Goal: Task Accomplishment & Management: Manage account settings

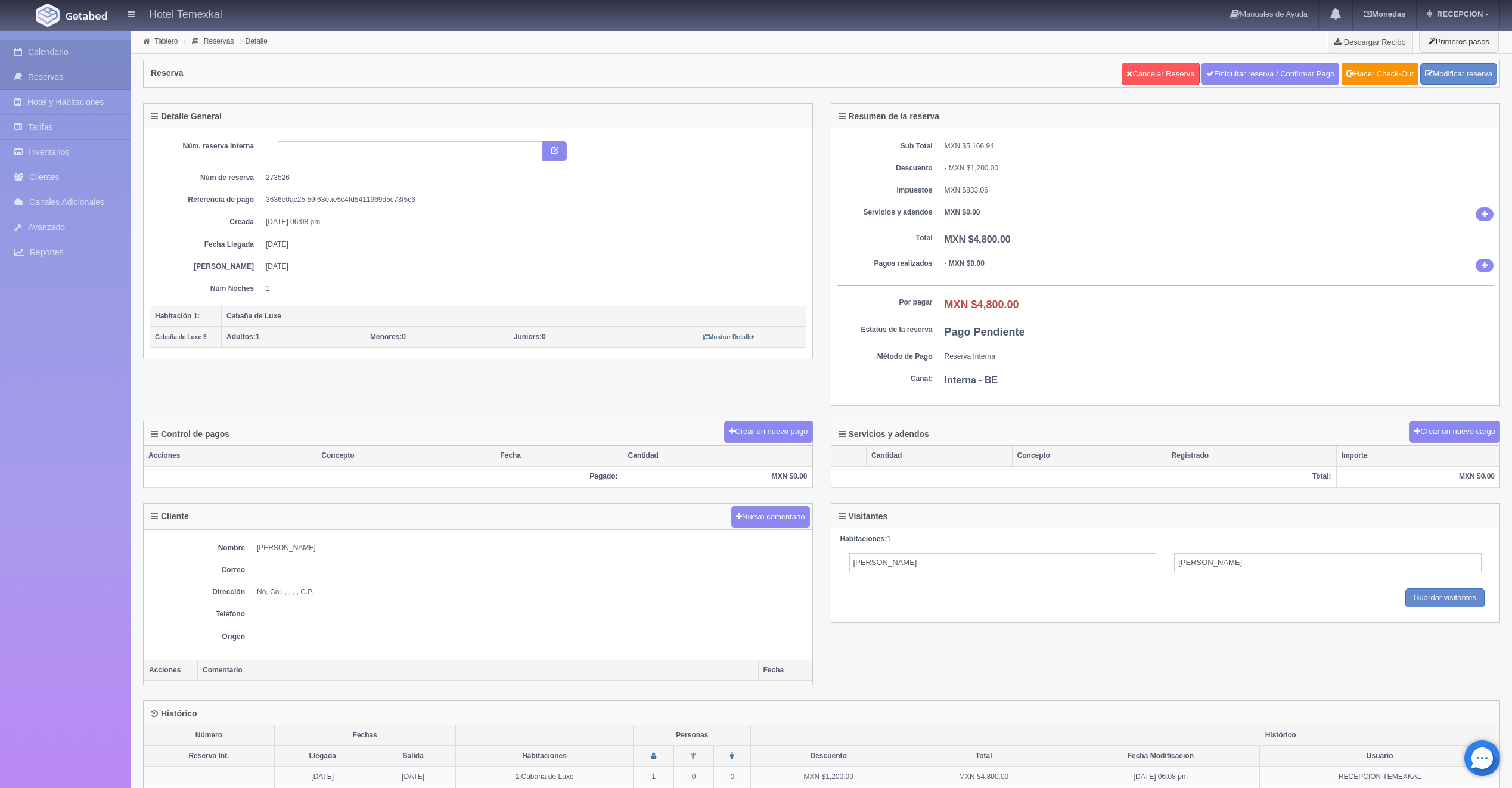
click at [82, 49] on link "Calendario" at bounding box center [66, 51] width 131 height 24
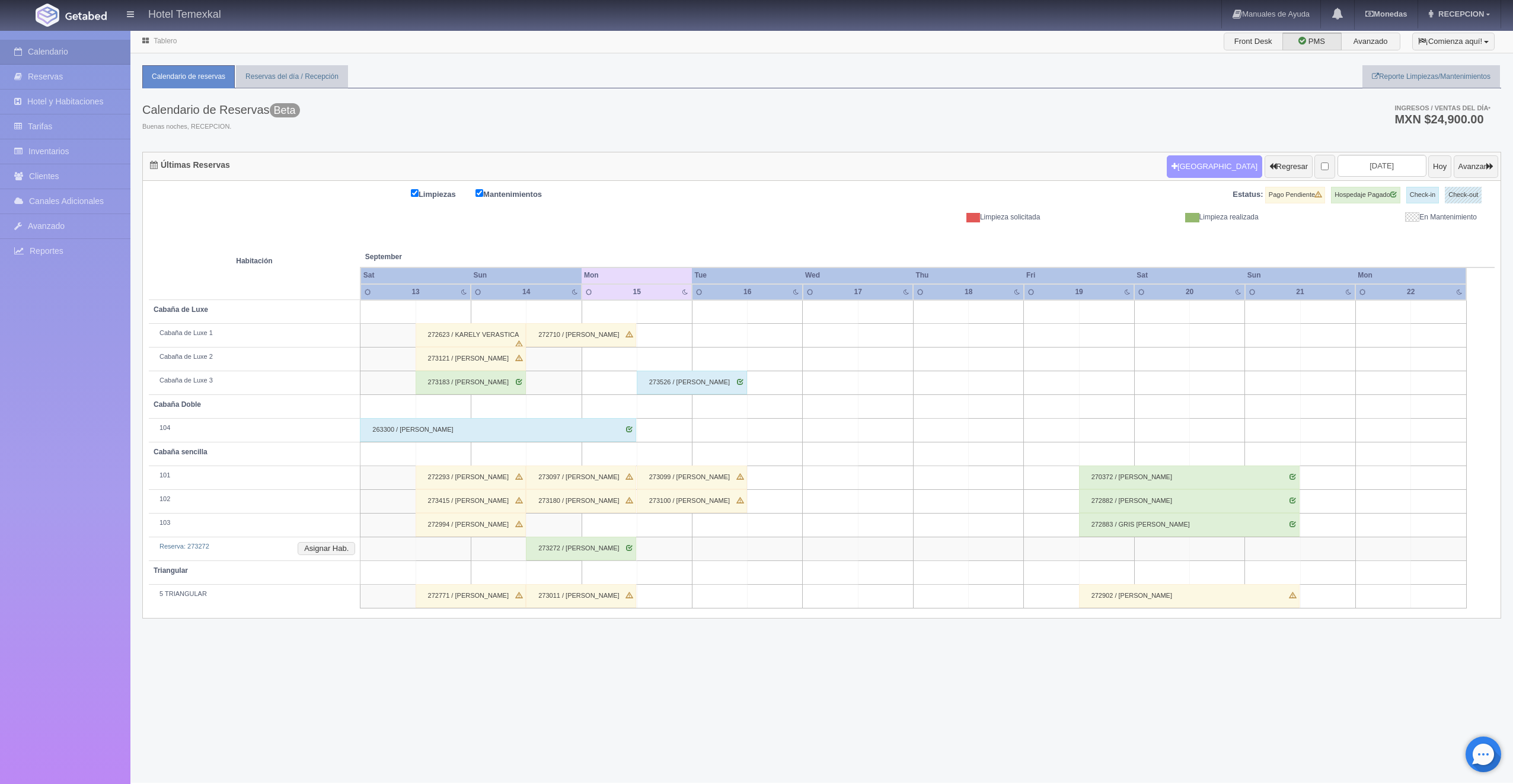
click at [1170, 171] on button "[GEOGRAPHIC_DATA]" at bounding box center [1215, 166] width 96 height 22
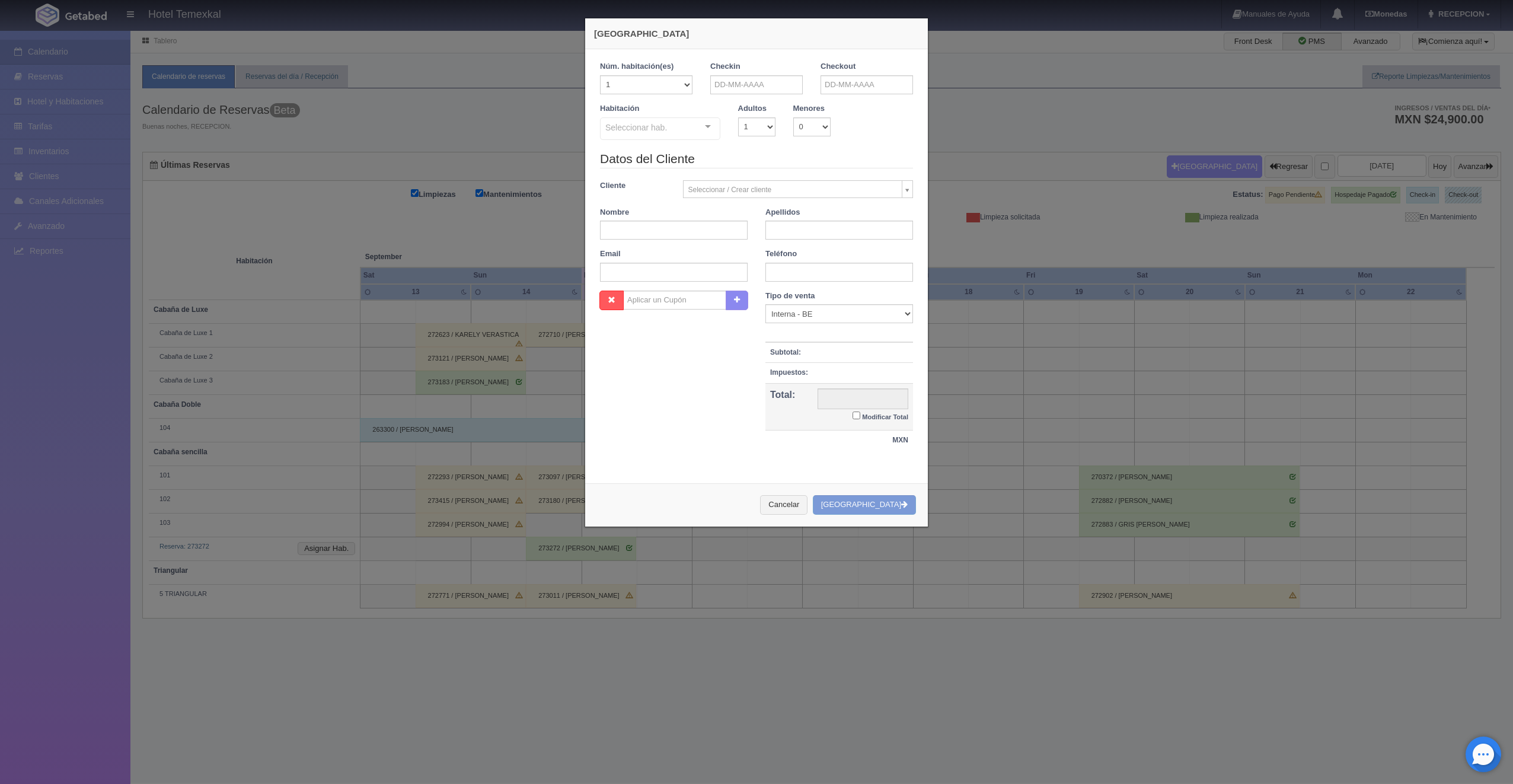
checkbox input "false"
click at [768, 92] on input "text" at bounding box center [756, 84] width 92 height 19
click at [816, 99] on span "Next" at bounding box center [816, 103] width 10 height 10
click at [788, 140] on link "2" at bounding box center [782, 140] width 15 height 17
type input "02-10-2025"
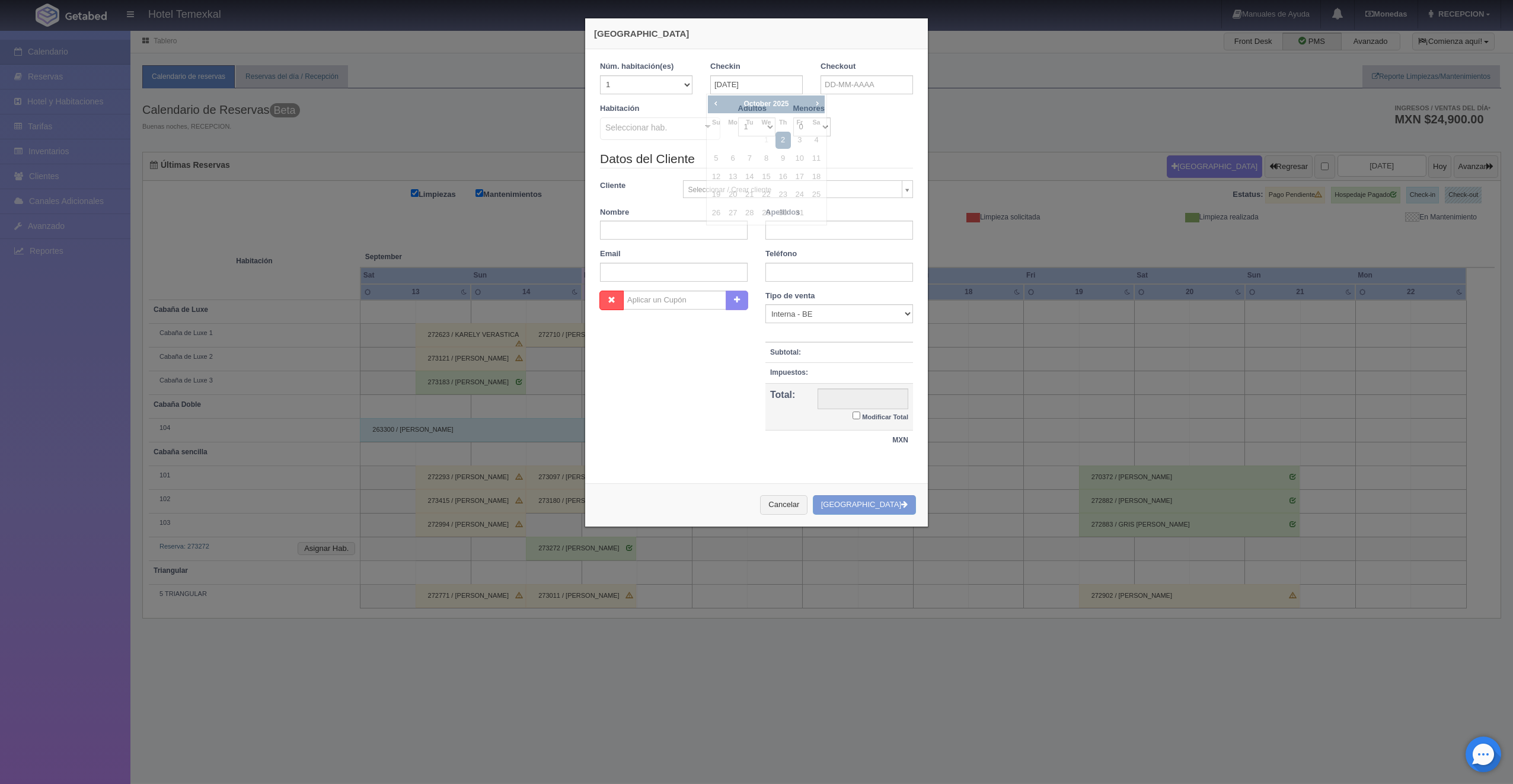
checkbox input "false"
click at [826, 81] on input "text" at bounding box center [867, 84] width 92 height 19
click at [827, 162] on link "5" at bounding box center [826, 158] width 15 height 17
type input "05-10-2025"
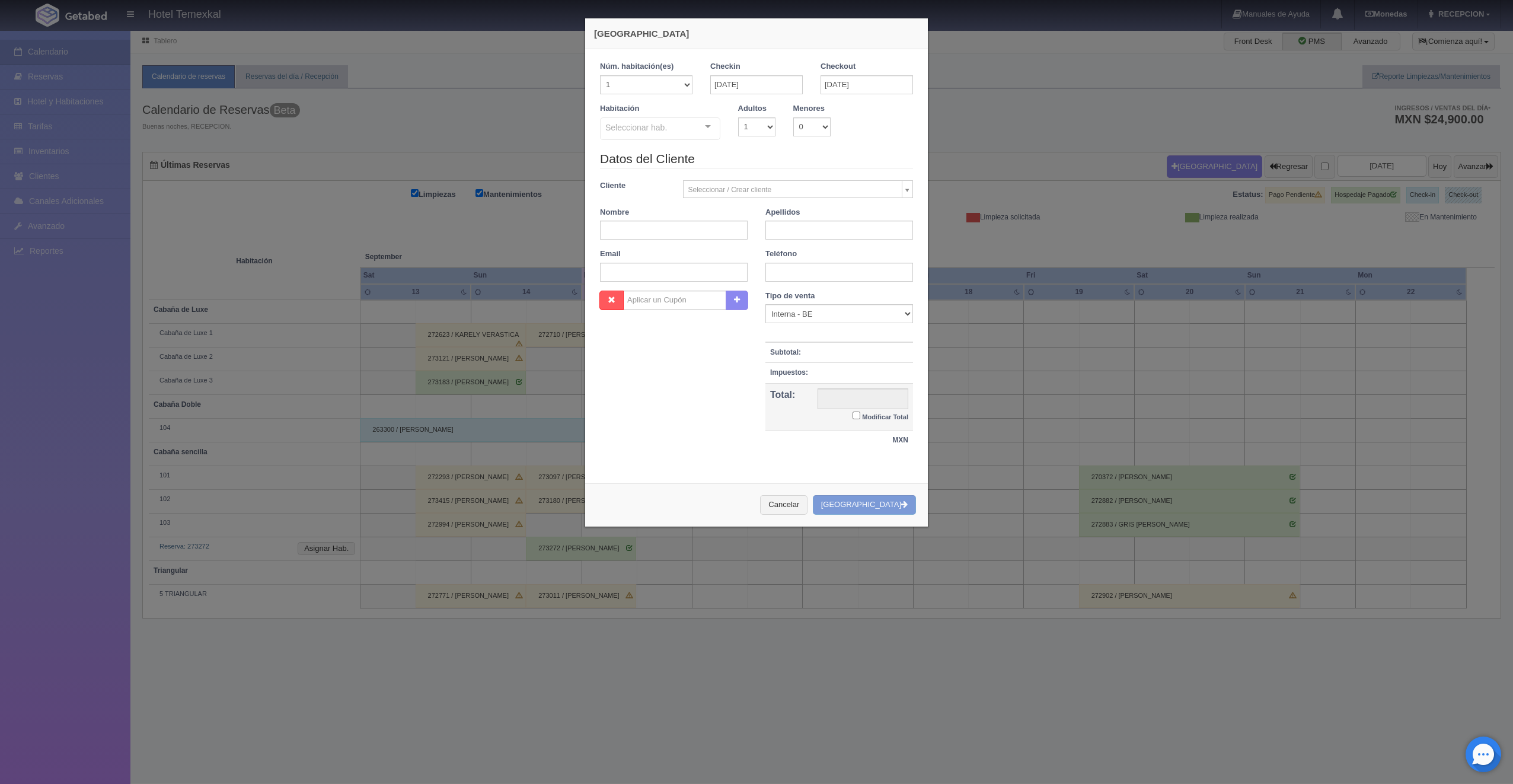
click at [667, 131] on div "Seleccionar hab." at bounding box center [660, 128] width 120 height 22
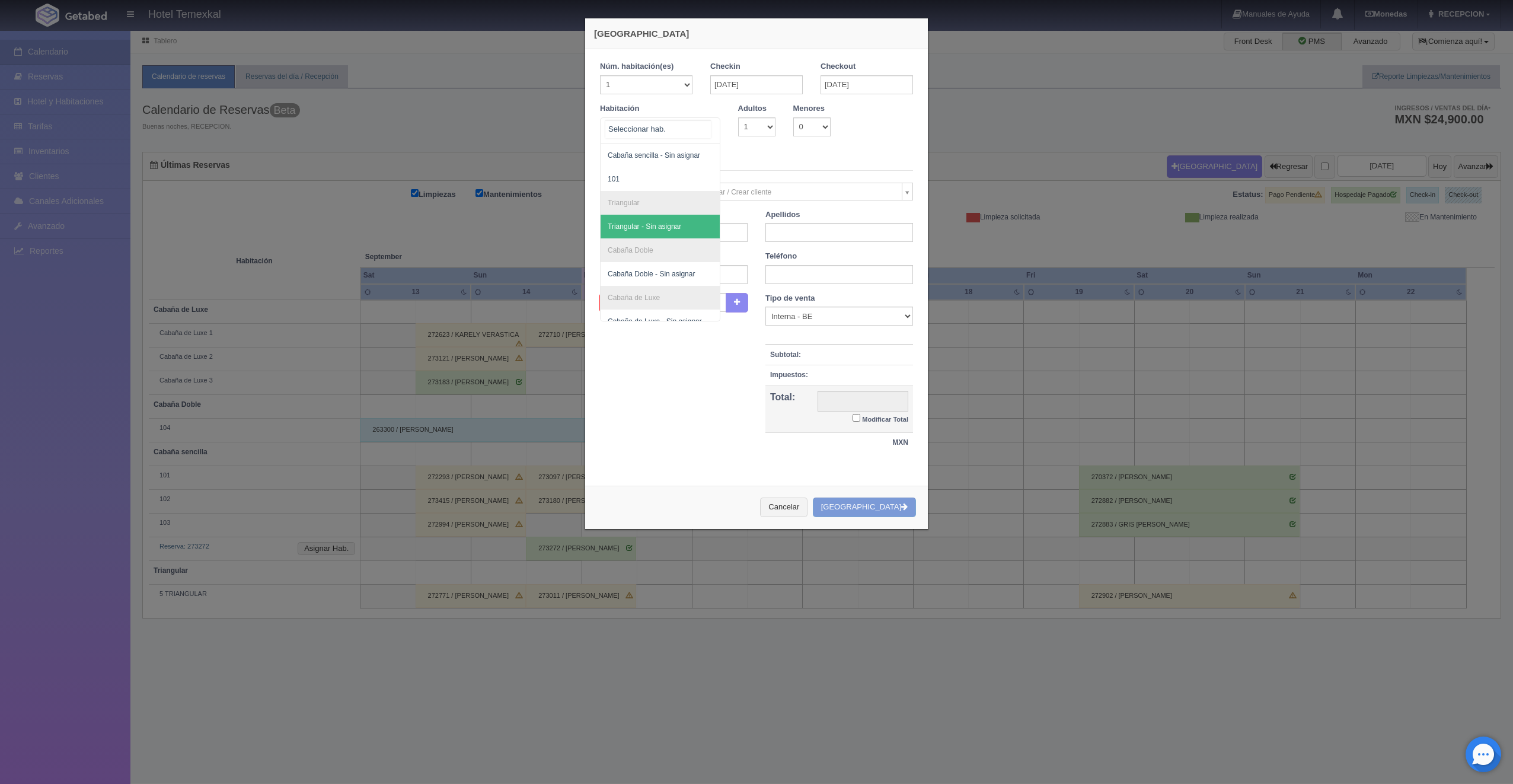
scroll to position [107, 0]
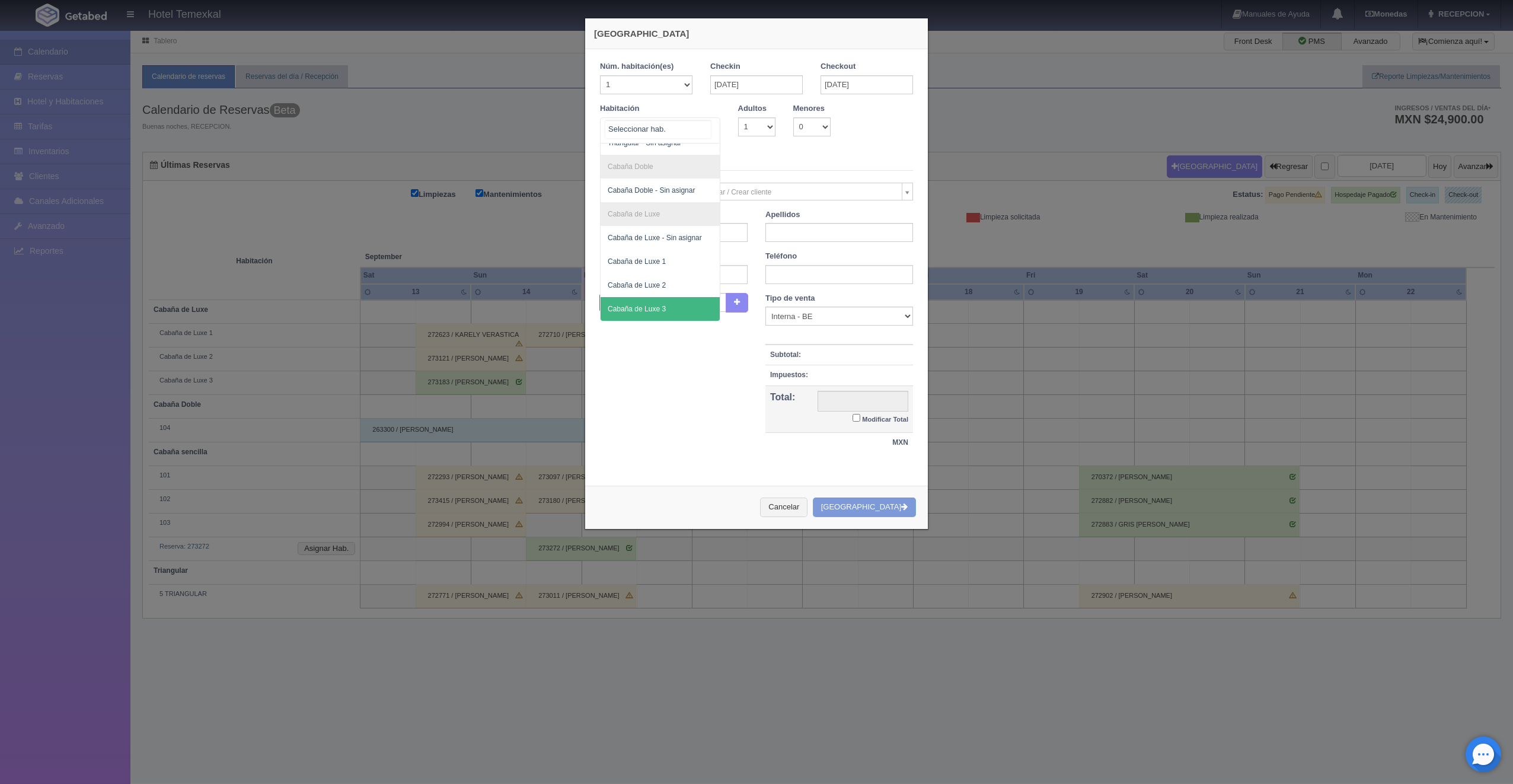
click at [646, 311] on span "Cabaña de Luxe 3" at bounding box center [637, 308] width 58 height 8
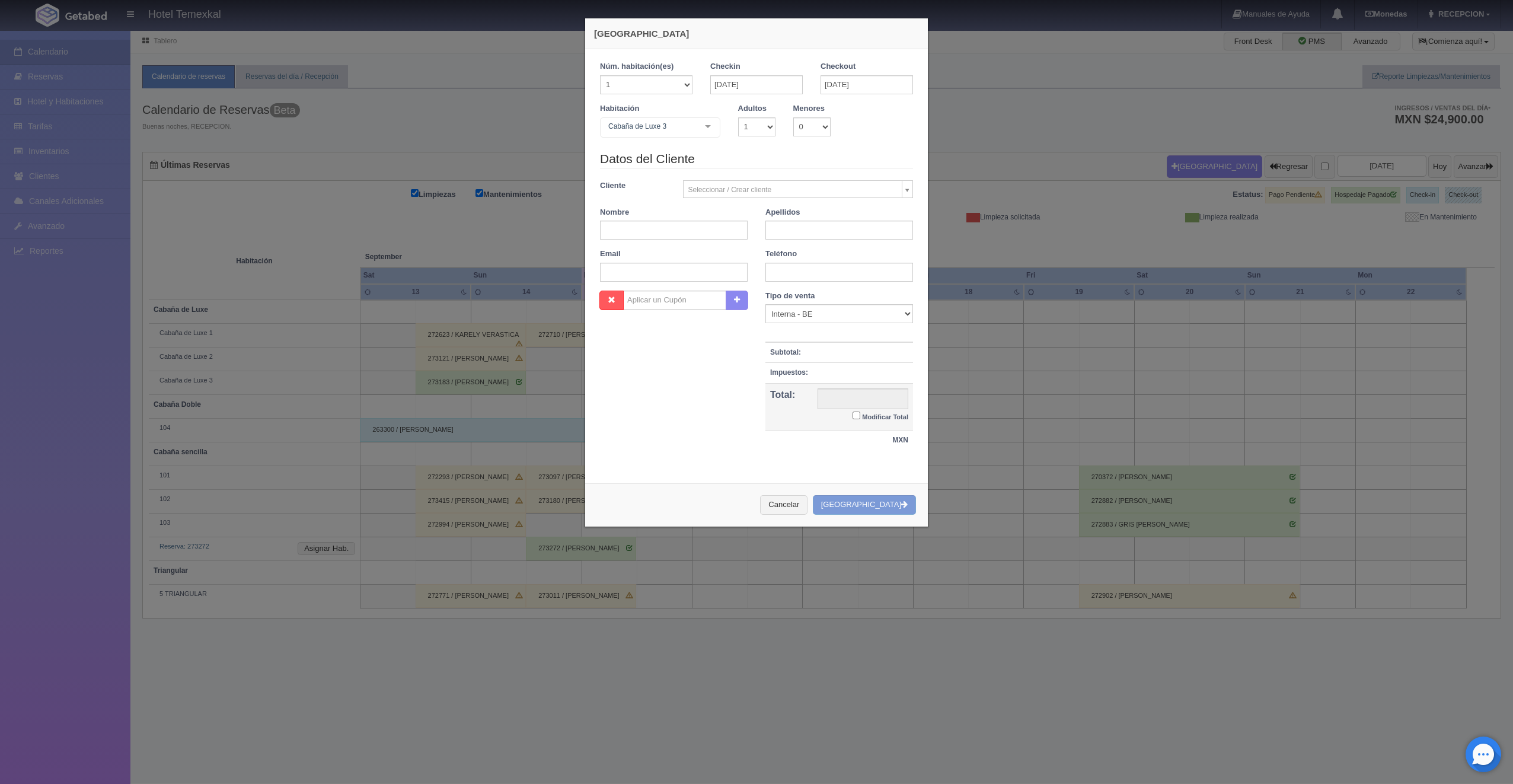
checkbox input "false"
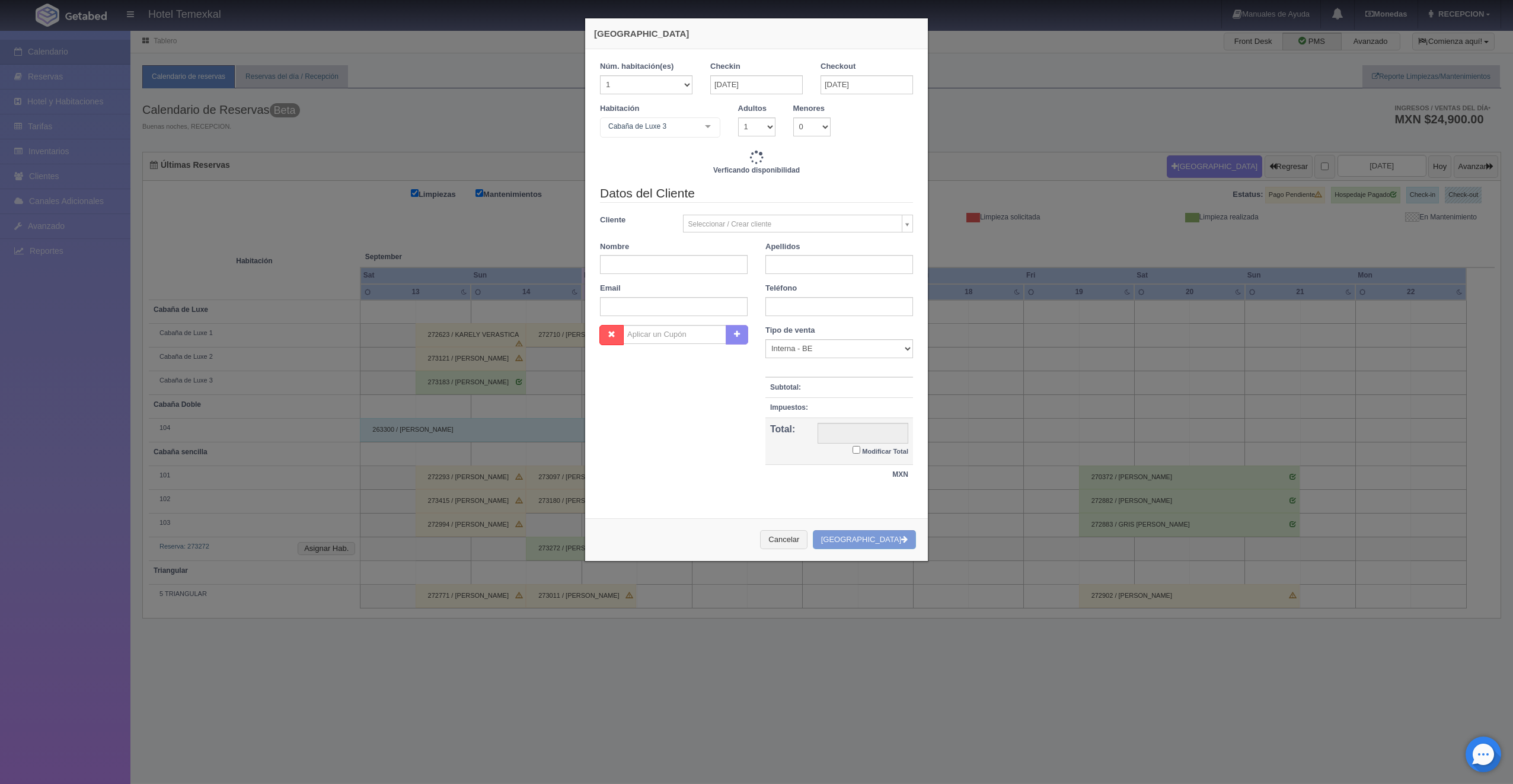
type input "17400.00"
checkbox input "false"
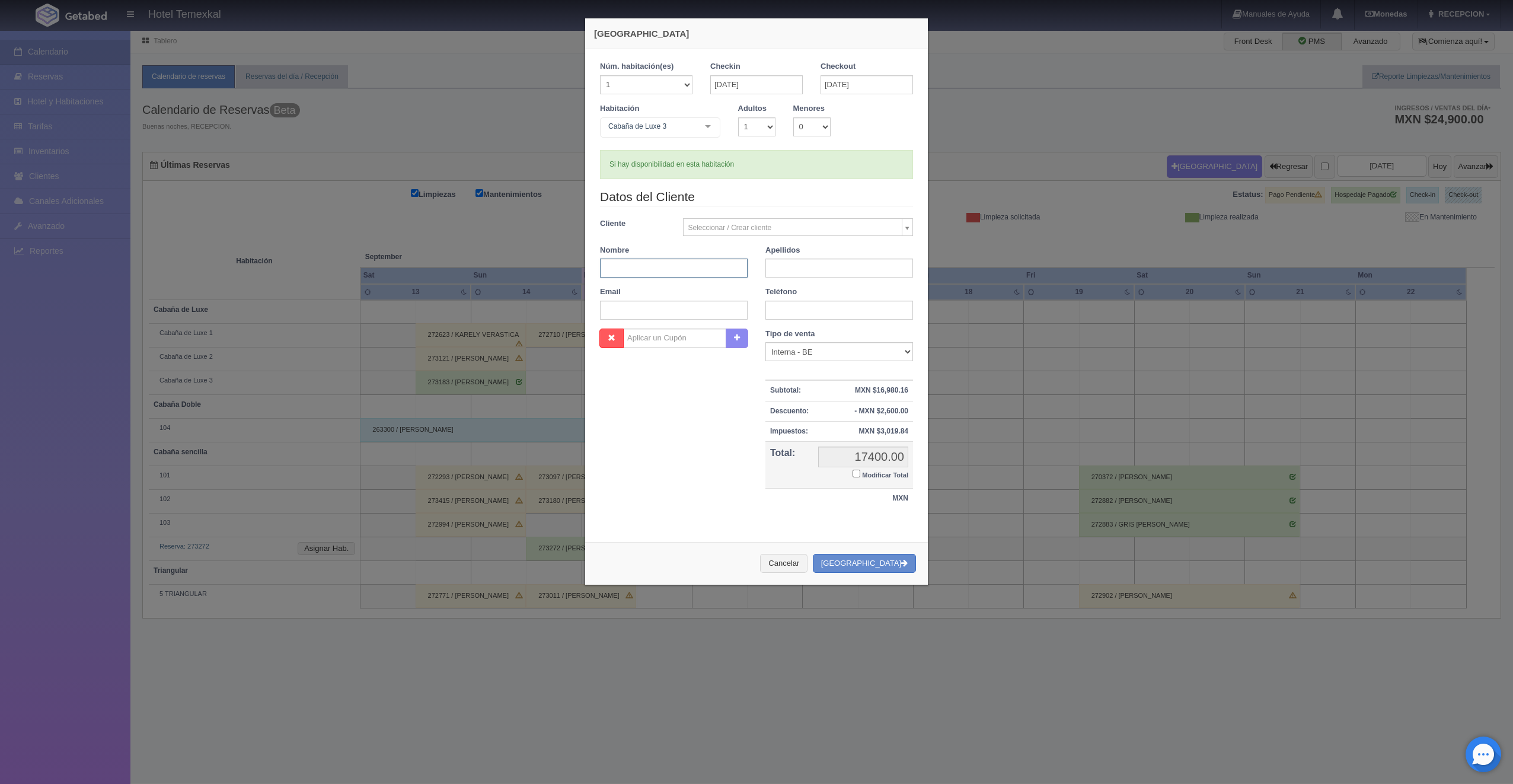
click at [660, 273] on input "text" at bounding box center [673, 268] width 148 height 19
type input "ILSE"
click at [819, 275] on input "text" at bounding box center [839, 268] width 148 height 19
type input "MENDOZA"
click at [856, 473] on label "Modificar Total" at bounding box center [880, 473] width 56 height 13
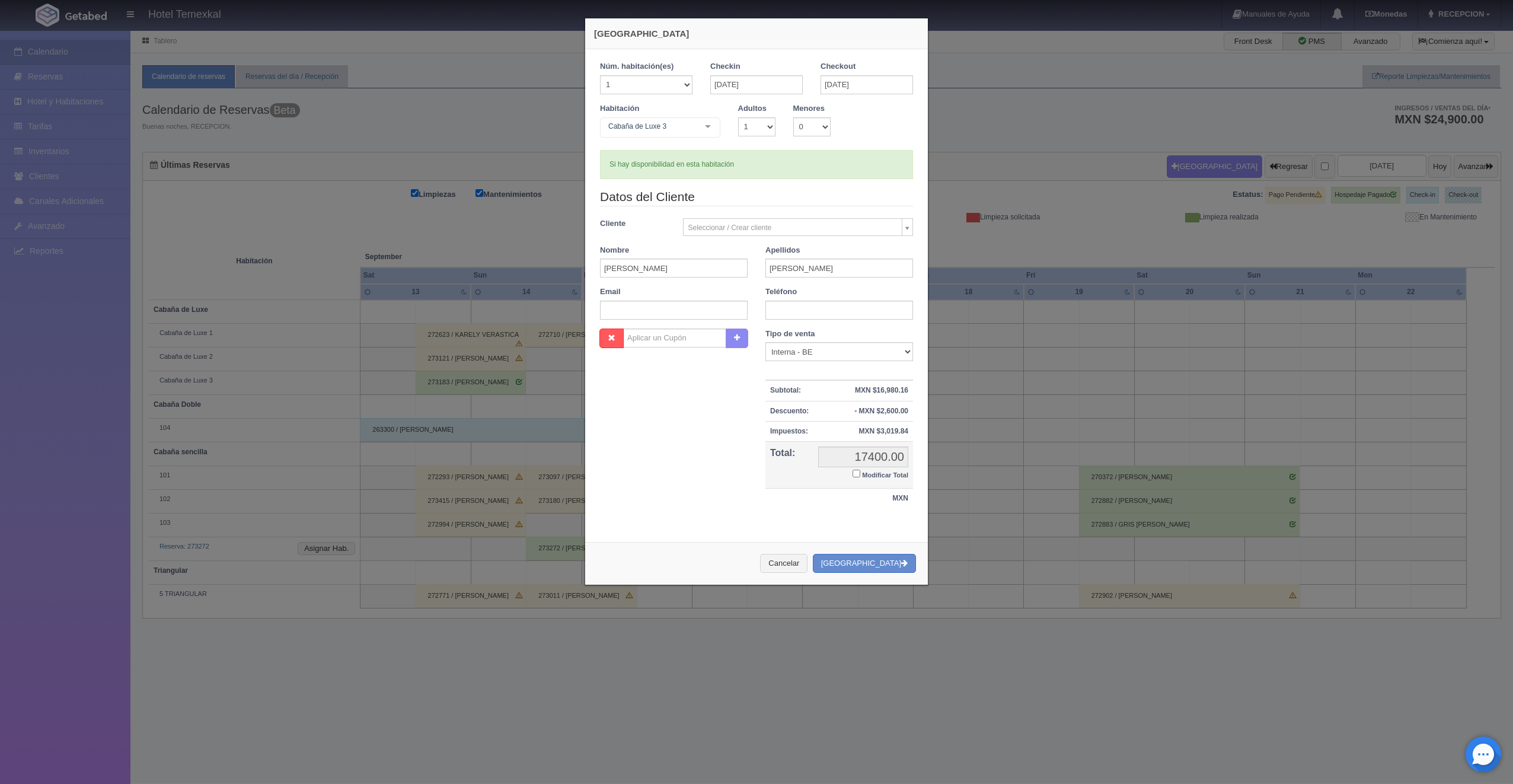
click at [856, 473] on input "Modificar Total" at bounding box center [856, 473] width 8 height 8
checkbox input "true"
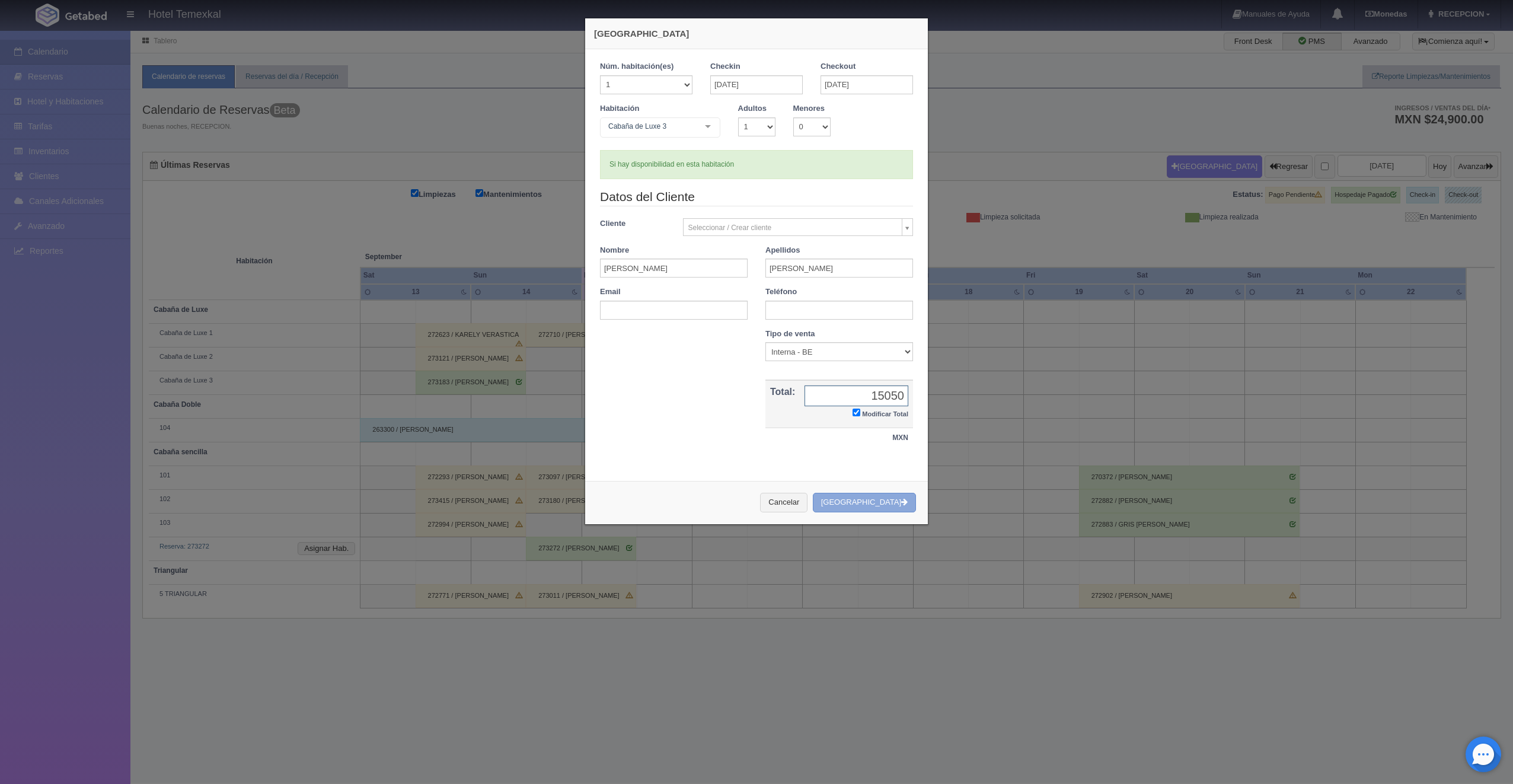
type input "15050"
click at [868, 508] on button "Crear Reserva" at bounding box center [864, 502] width 103 height 20
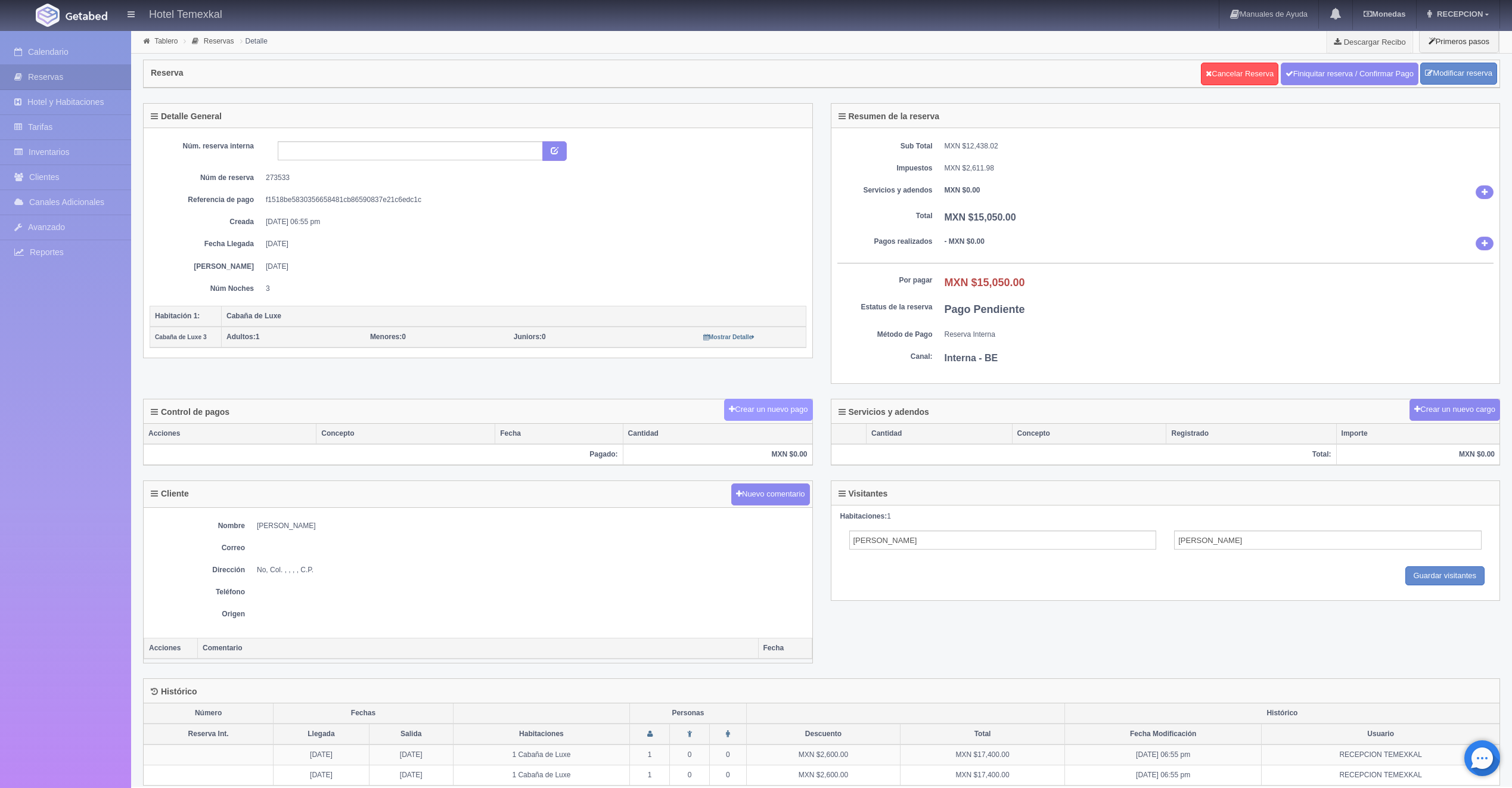
click at [763, 414] on button "Crear un nuevo pago" at bounding box center [769, 409] width 88 height 22
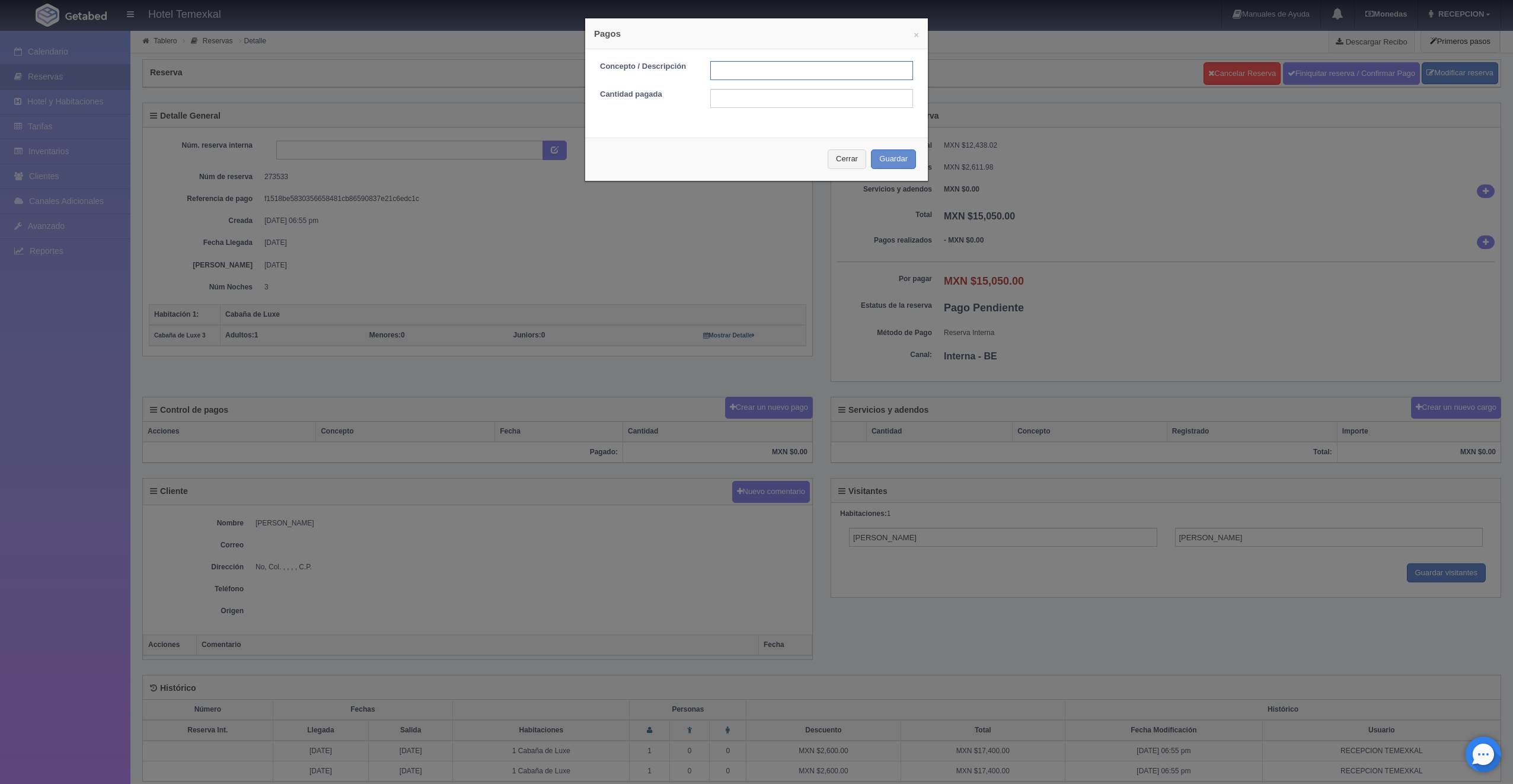
click at [783, 69] on input "text" at bounding box center [812, 70] width 203 height 19
type input "PRIMER ABONO"
click at [752, 99] on input "1600" at bounding box center [812, 98] width 203 height 19
type input "1"
type input "7515"
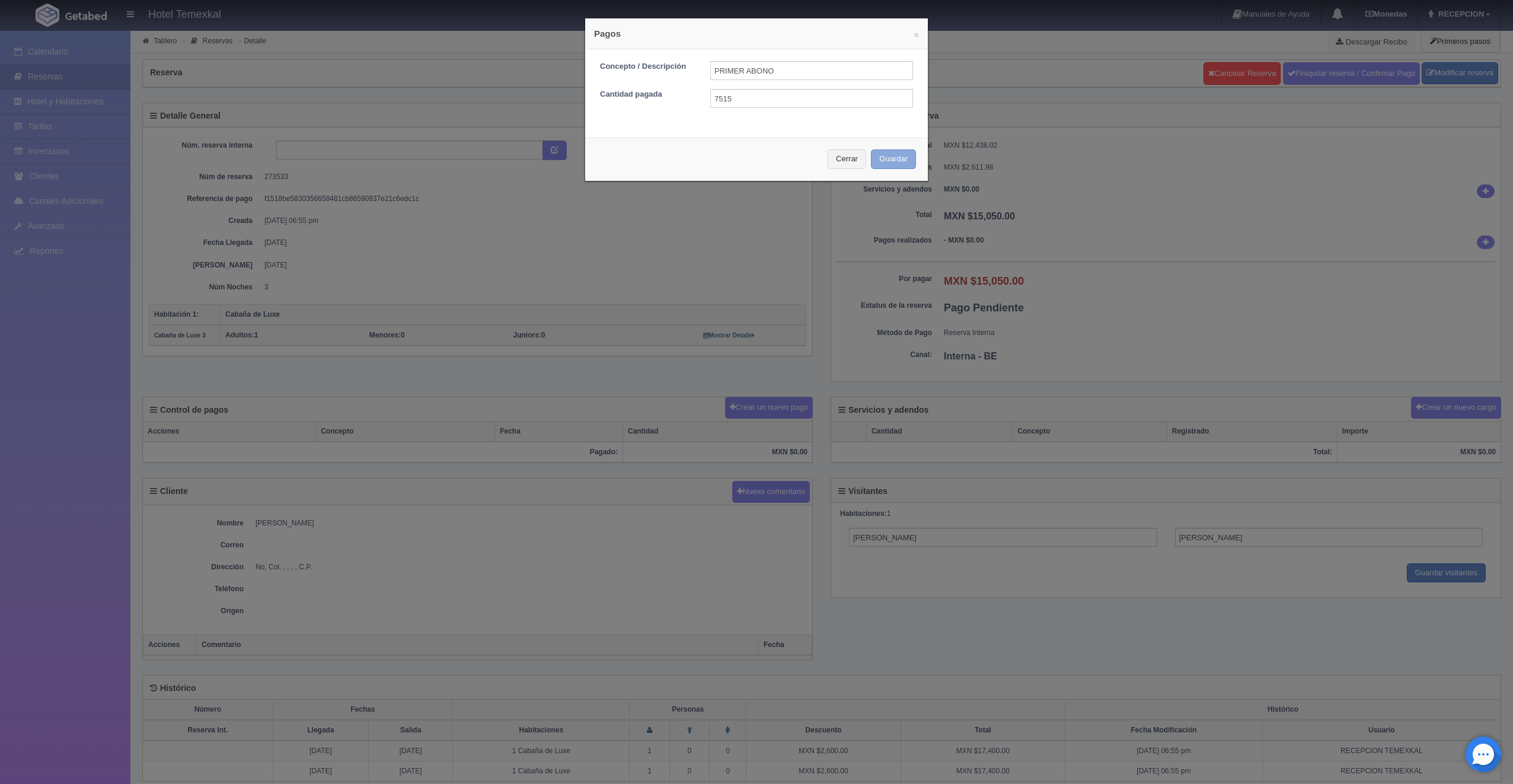
click at [884, 161] on button "Guardar" at bounding box center [893, 159] width 45 height 20
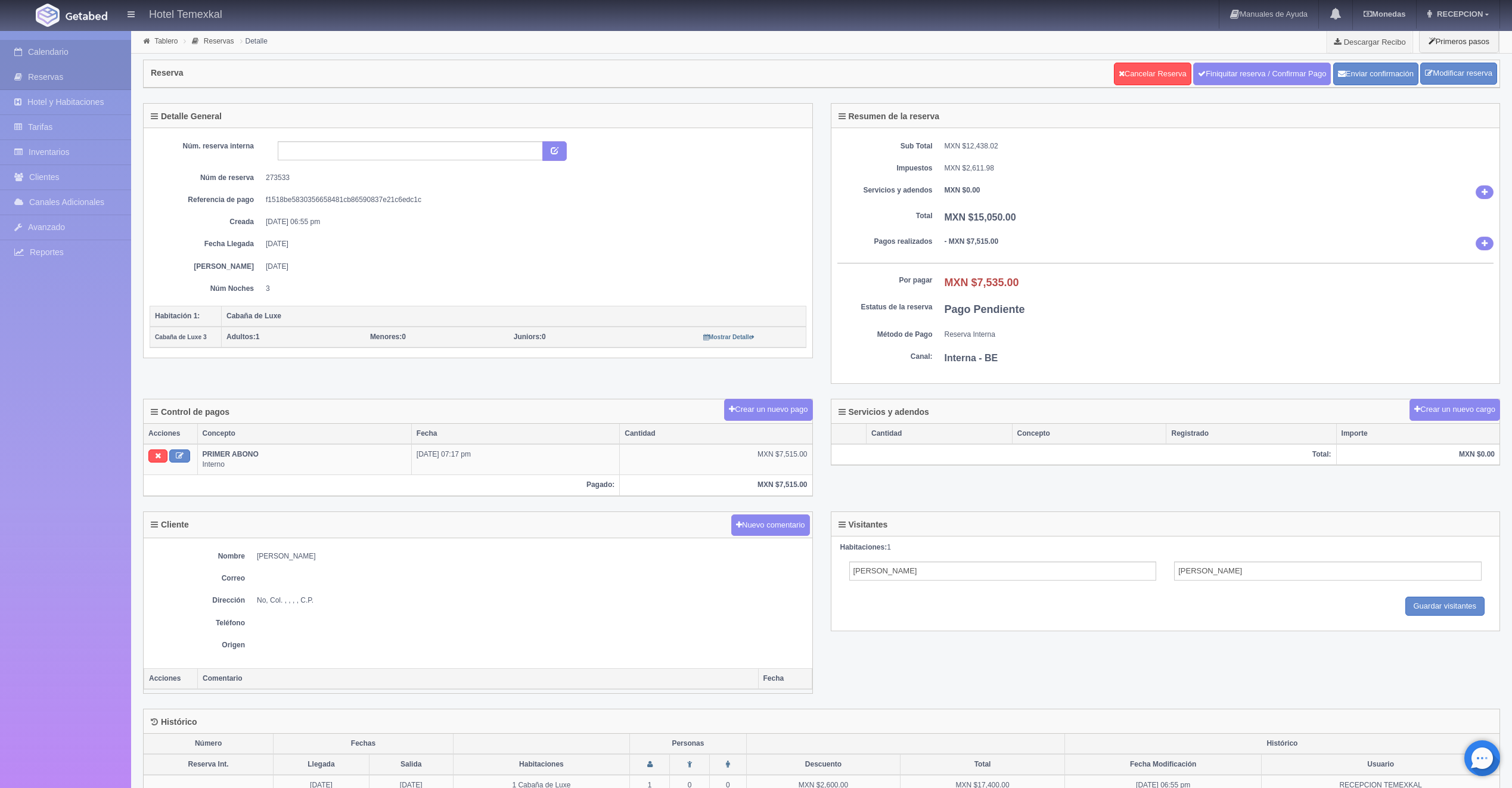
click at [66, 50] on link "Calendario" at bounding box center [66, 51] width 131 height 24
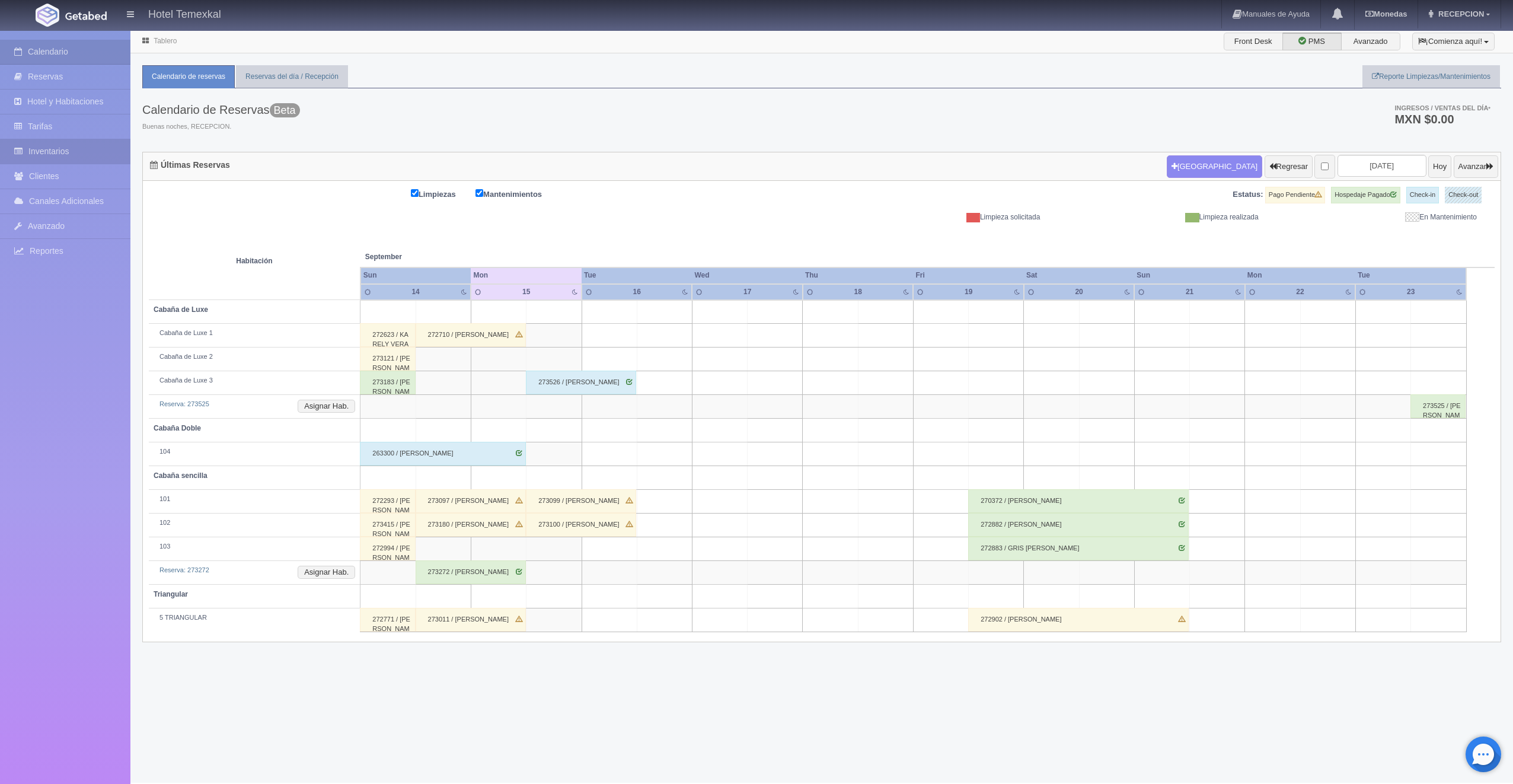
click at [76, 150] on link "Inventarios" at bounding box center [65, 151] width 131 height 24
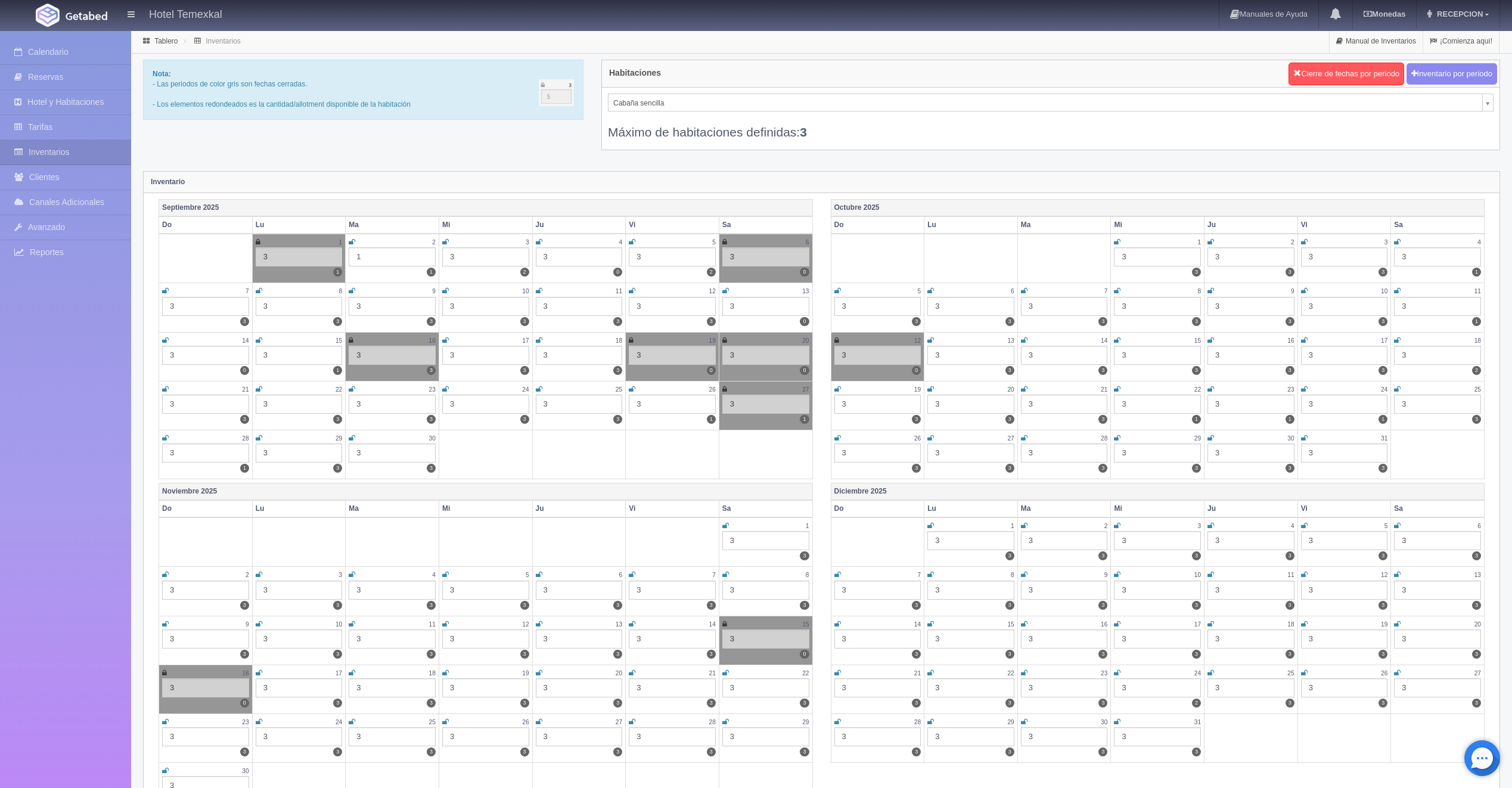
click at [724, 292] on icon at bounding box center [725, 291] width 6 height 7
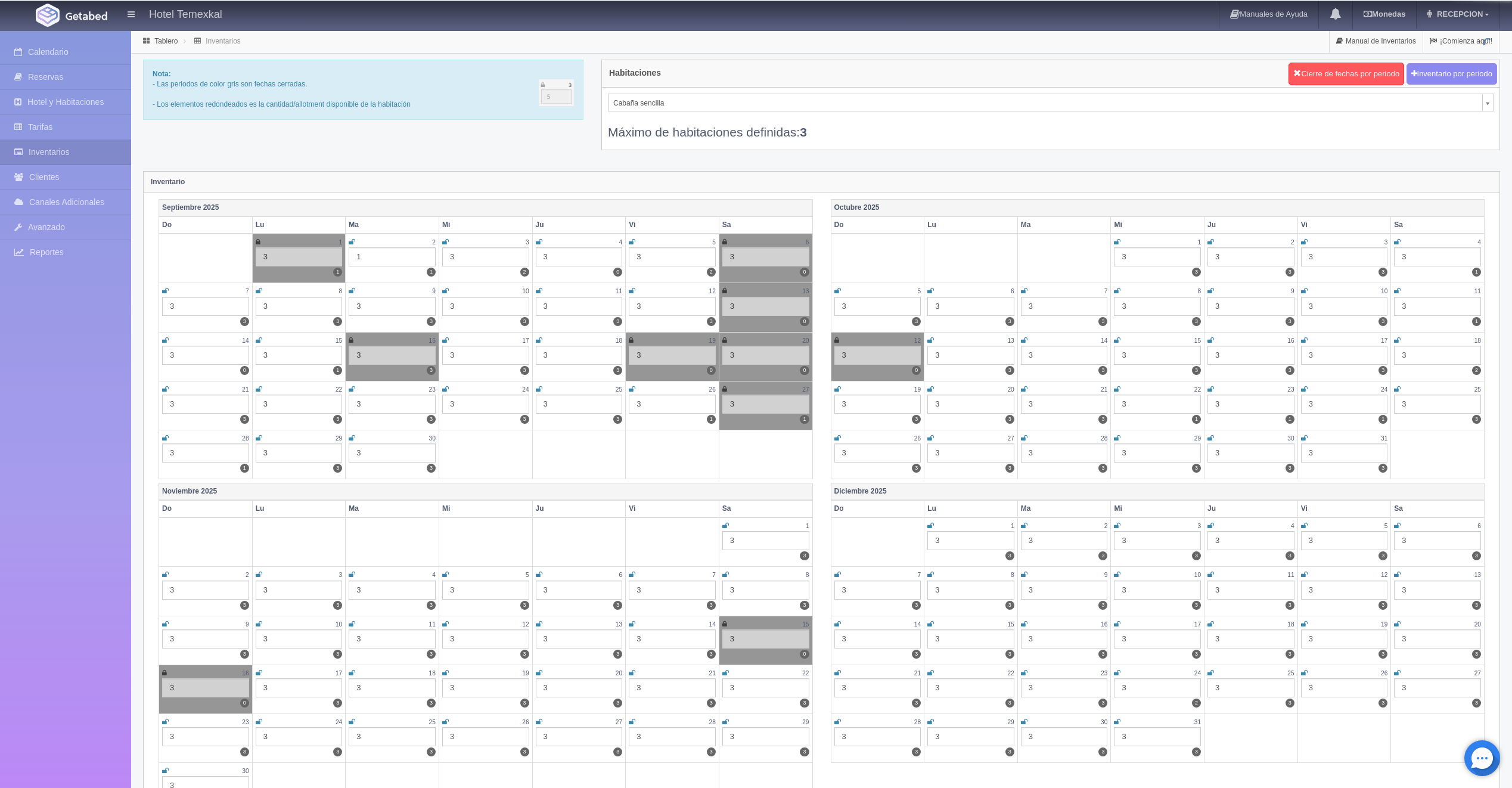
click at [258, 339] on icon at bounding box center [258, 340] width 6 height 7
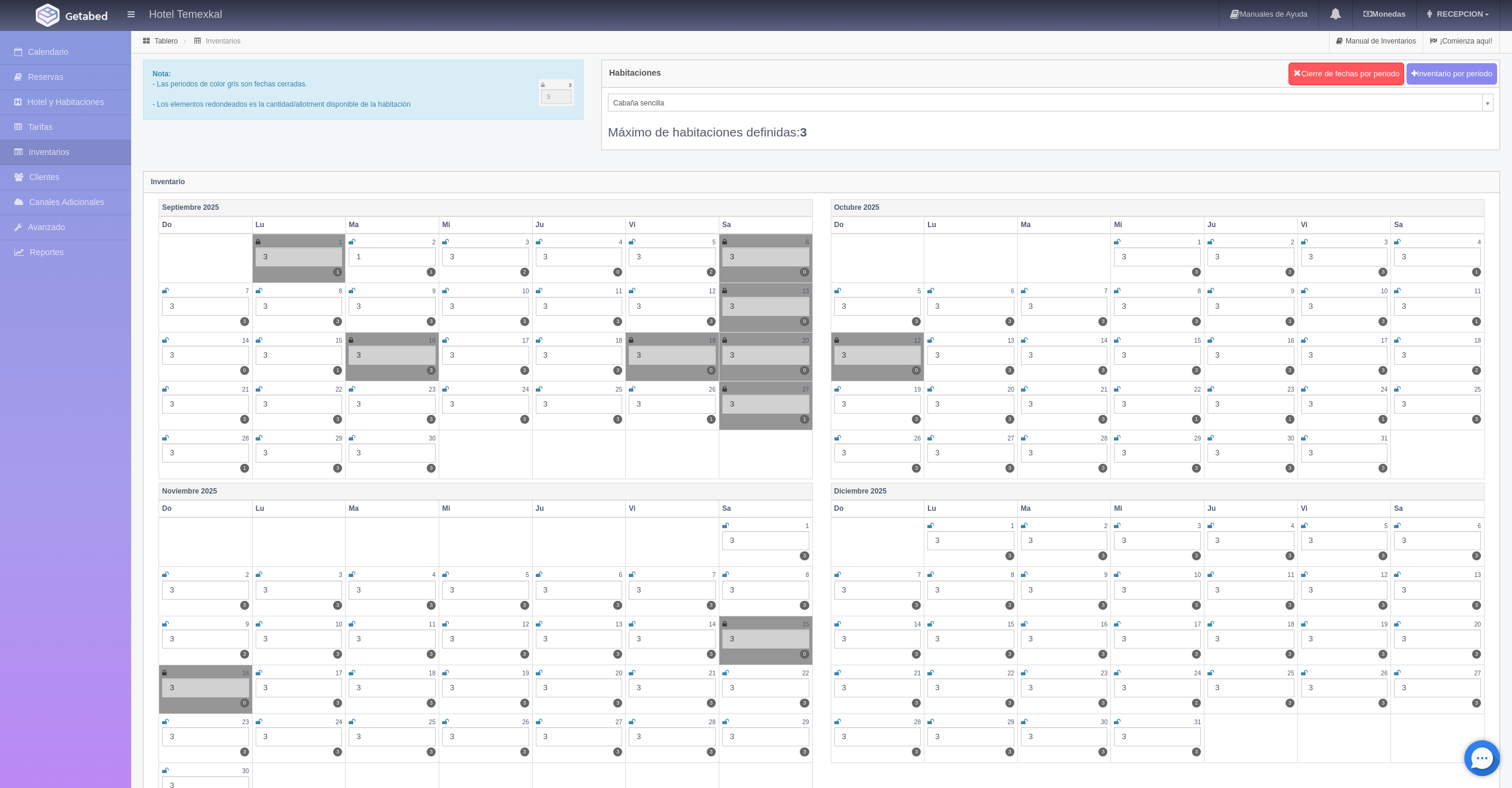
click at [166, 339] on icon at bounding box center [165, 340] width 6 height 7
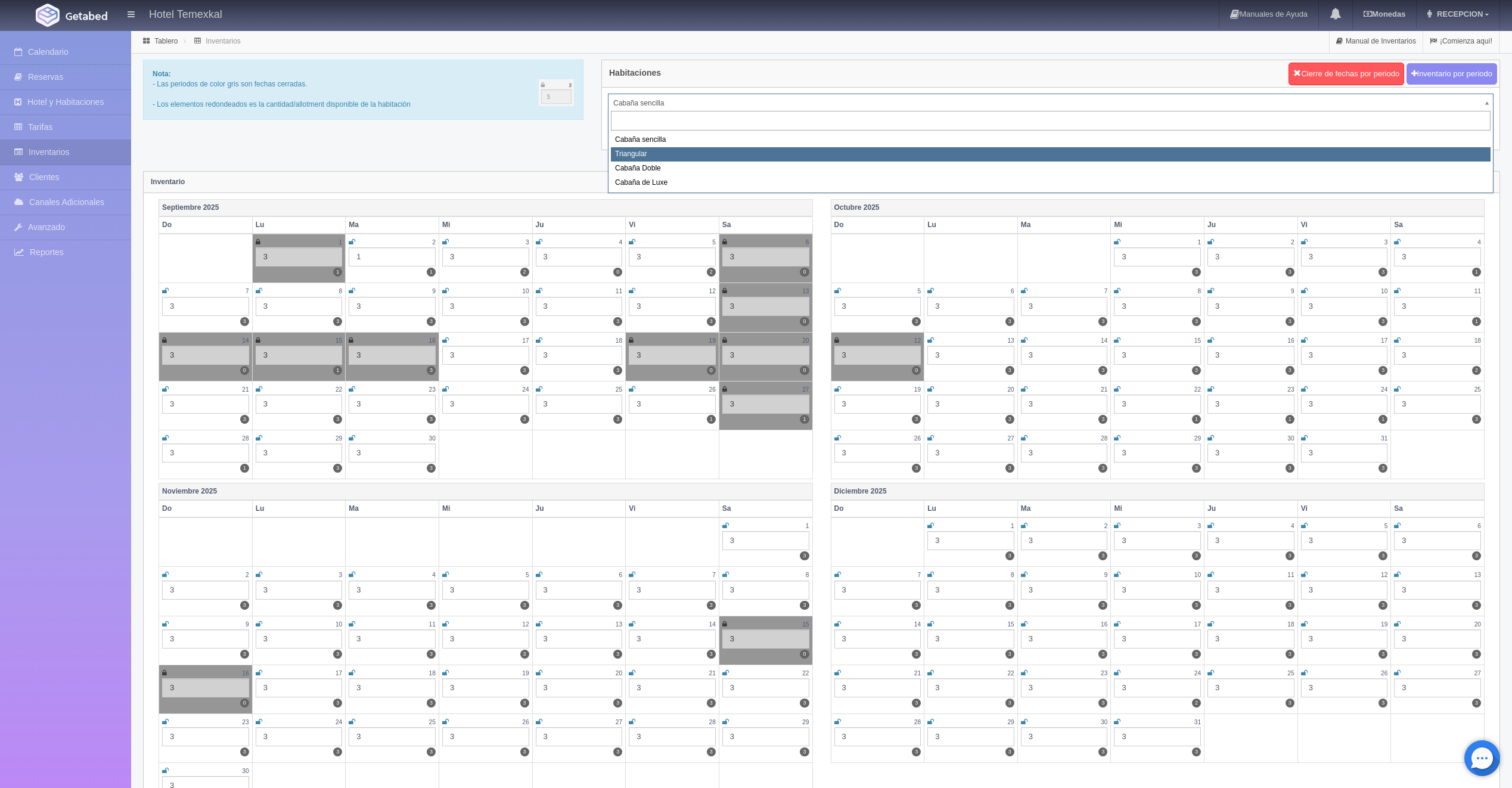
select select "2119"
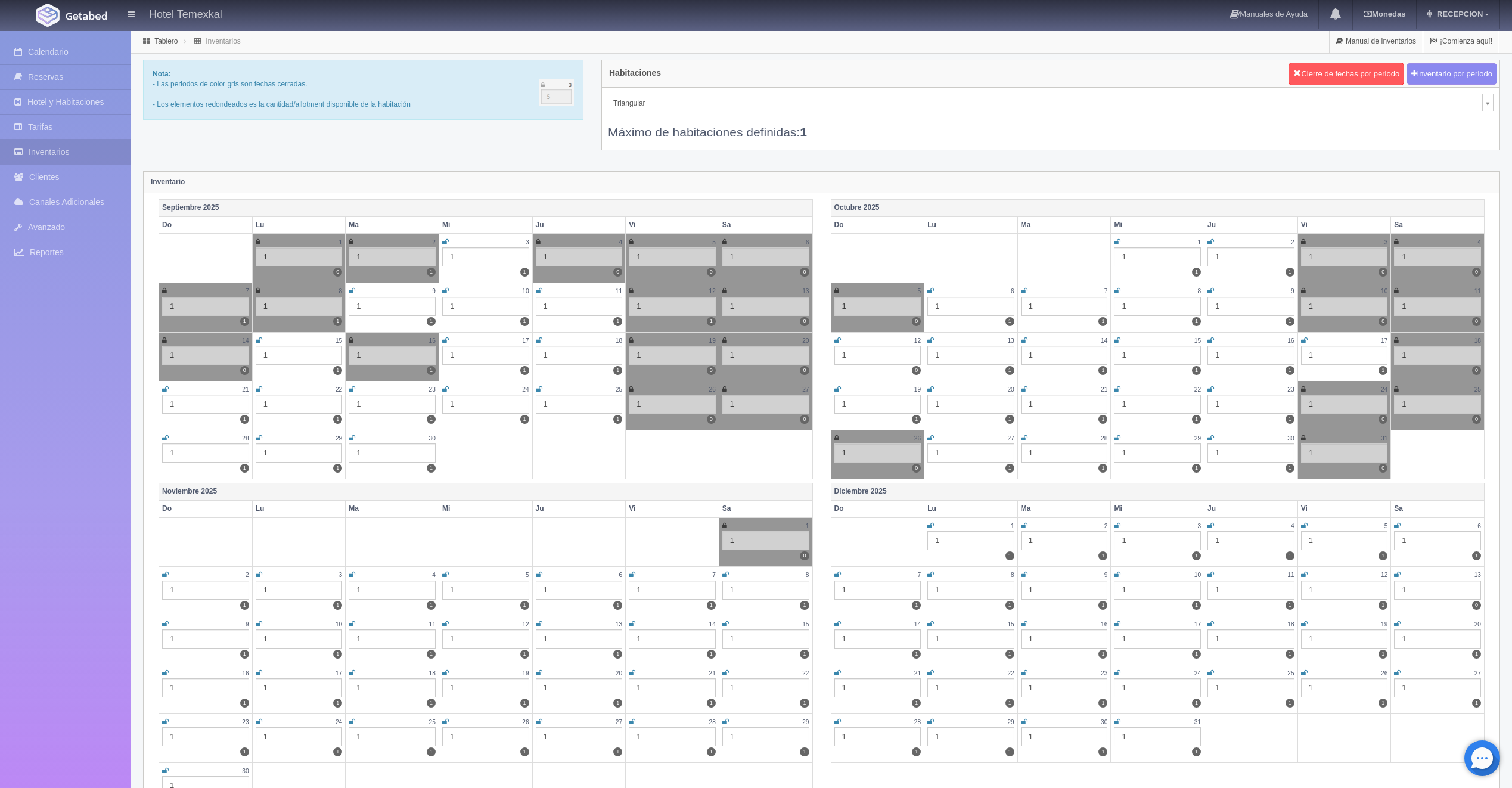
click at [260, 339] on icon at bounding box center [258, 340] width 6 height 7
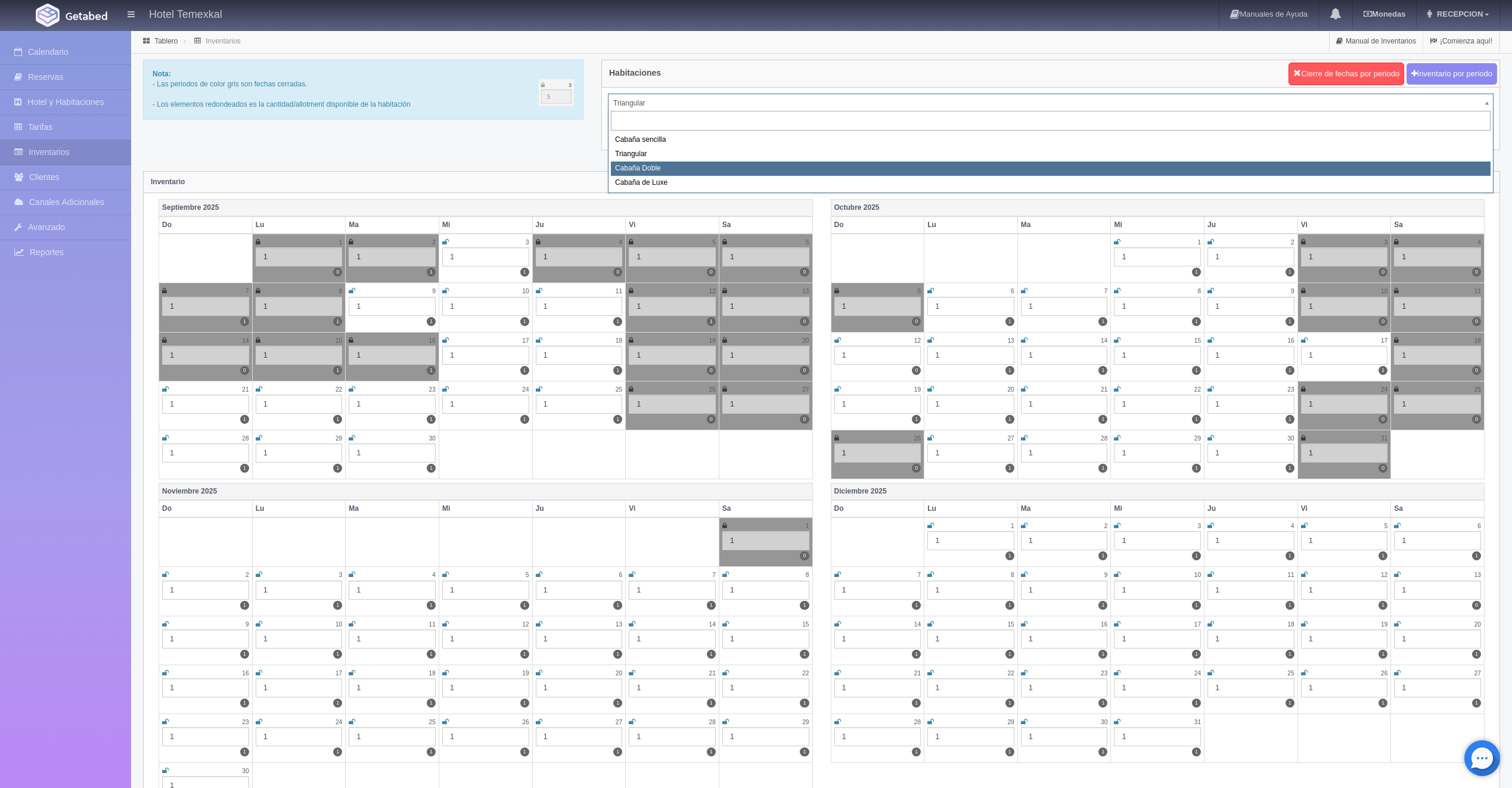
select select "2120"
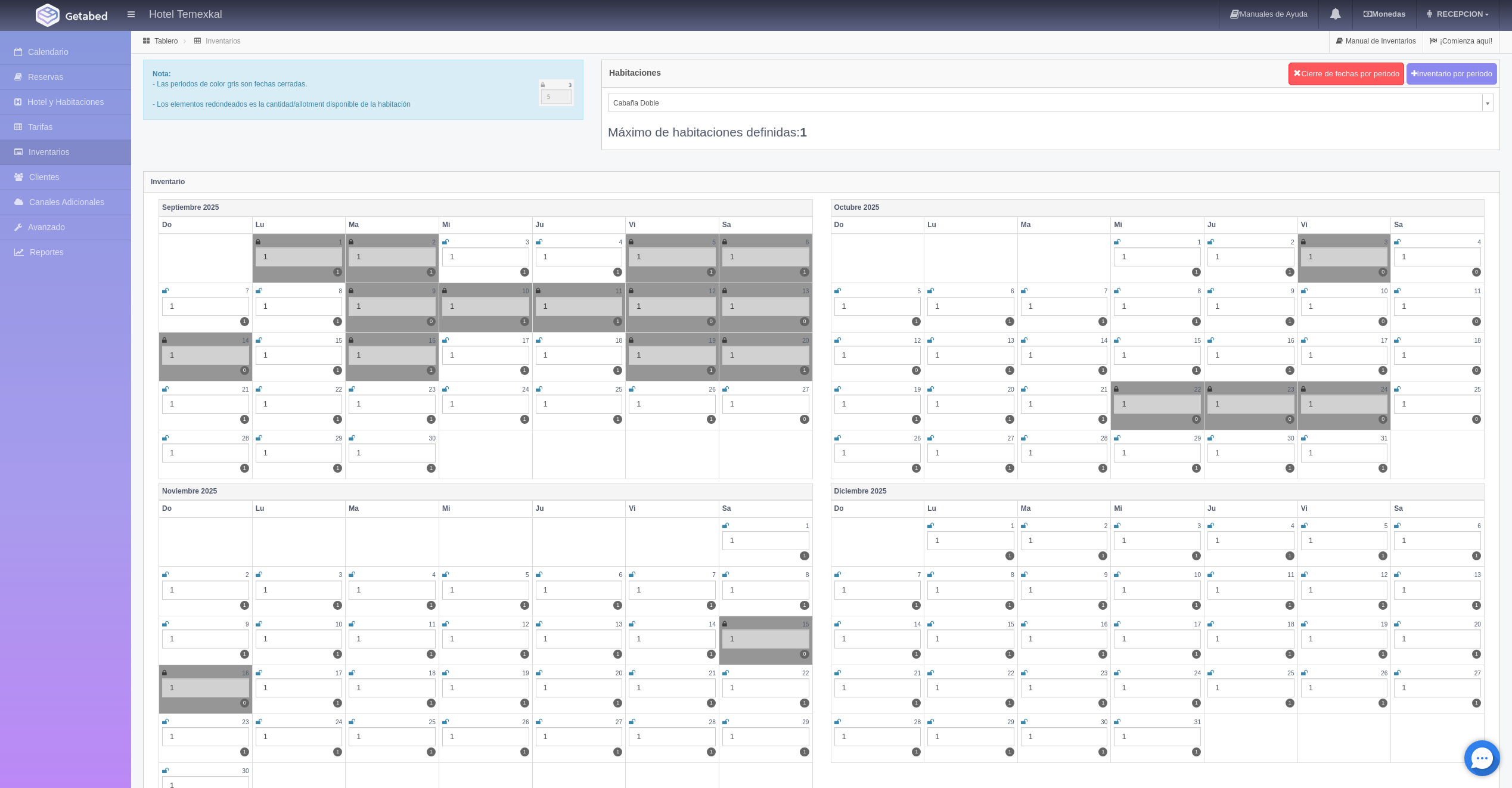
click at [258, 340] on icon at bounding box center [258, 340] width 6 height 7
click at [724, 386] on icon at bounding box center [725, 390] width 6 height 7
click at [673, 114] on div "Máximo de habitaciones definidas: 1" at bounding box center [1051, 126] width 886 height 29
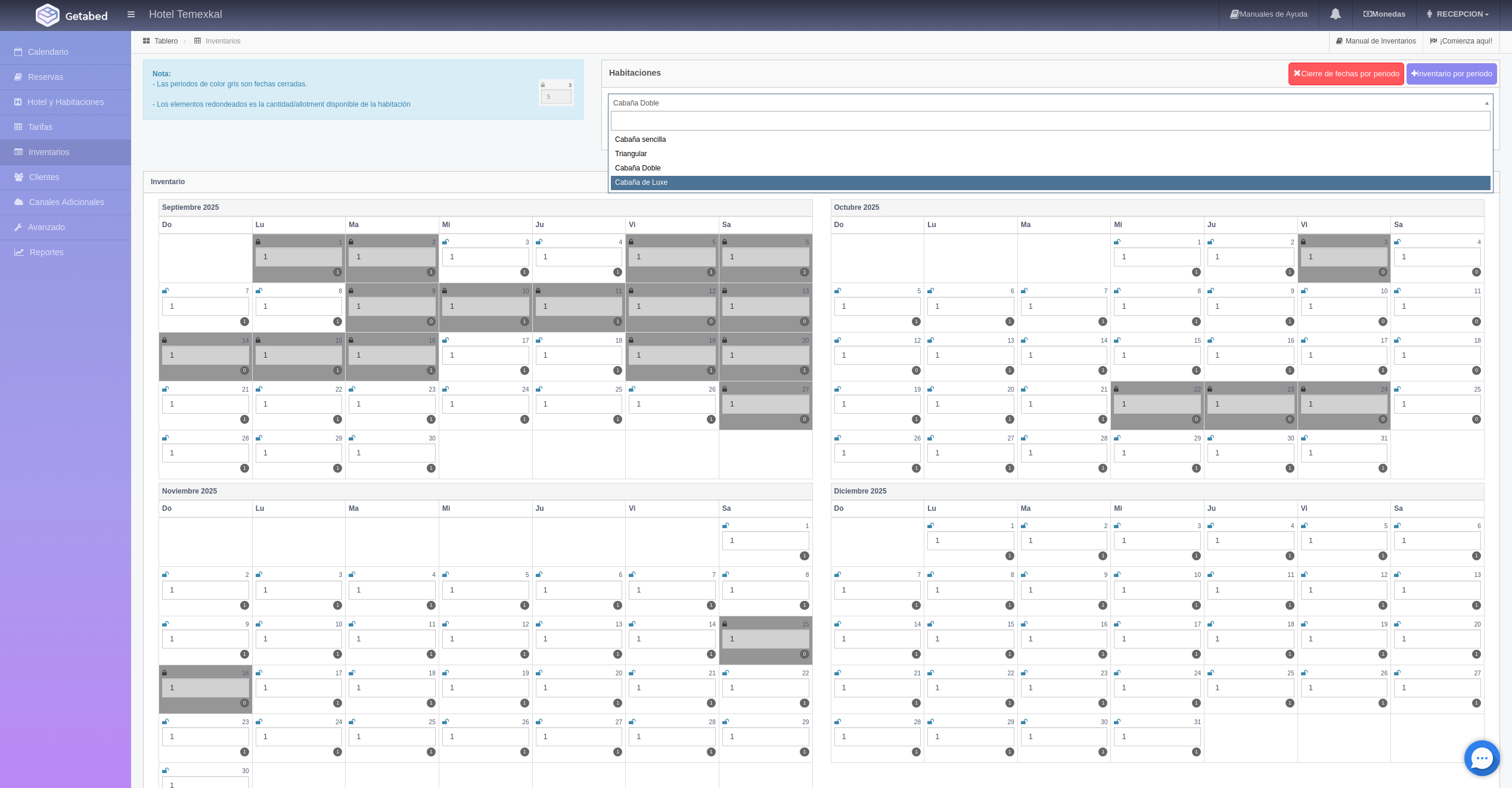
select select "2121"
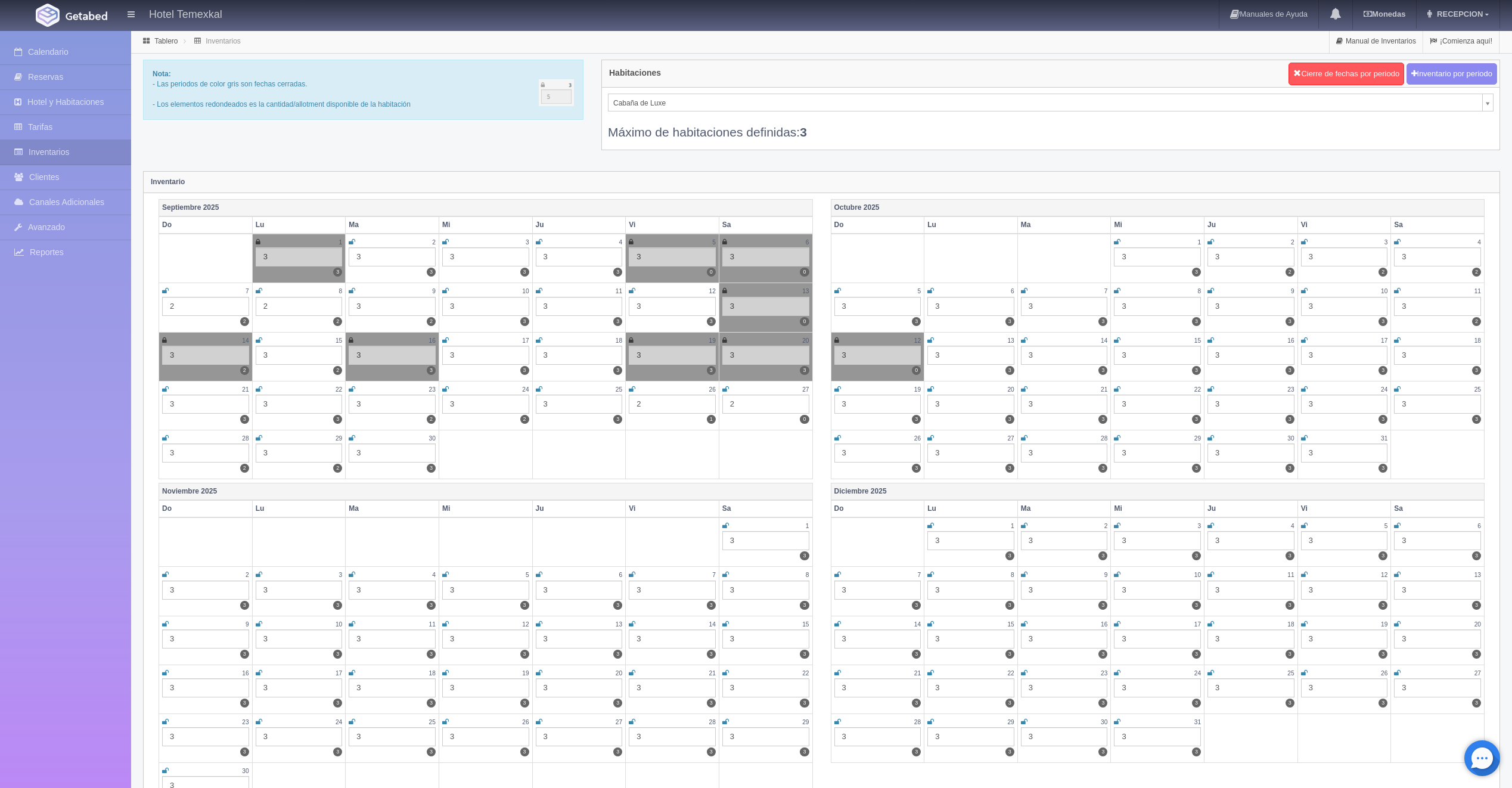
click at [260, 340] on icon at bounding box center [258, 340] width 6 height 7
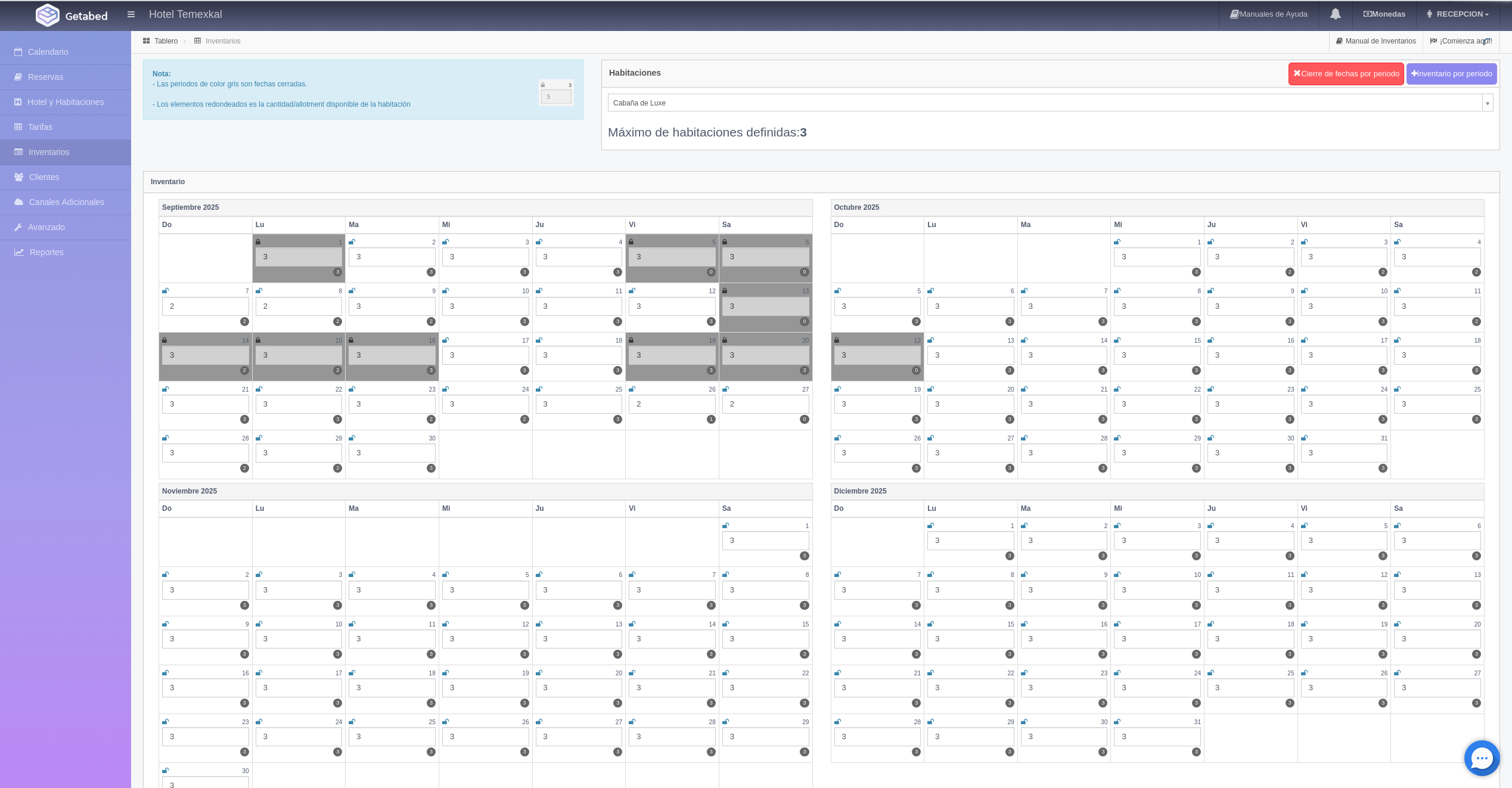
click at [726, 389] on icon at bounding box center [725, 390] width 6 height 7
